Goal: Transaction & Acquisition: Purchase product/service

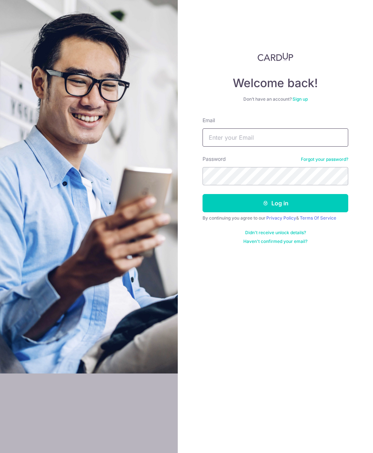
click at [261, 146] on input "Email" at bounding box center [276, 137] width 146 height 18
click at [245, 138] on input "Email" at bounding box center [276, 137] width 146 height 18
type input "B"
type input "T"
click at [242, 140] on input "T" at bounding box center [276, 137] width 146 height 18
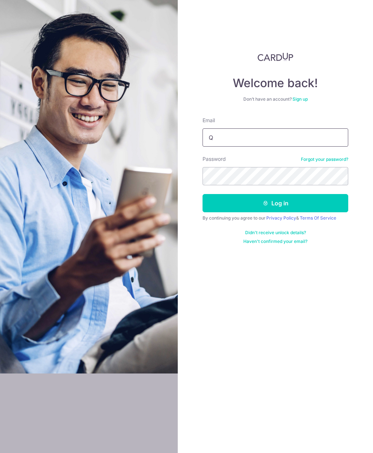
type input "QUENNCH@YAHOO.COM.SG"
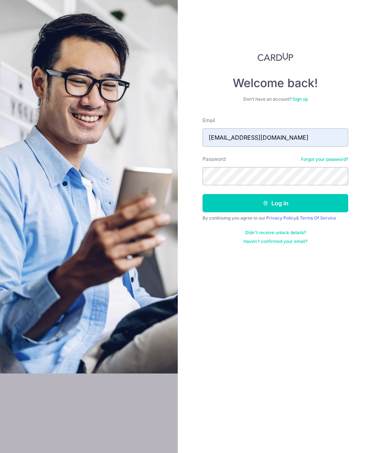
click at [326, 160] on link "Forgot your password?" at bounding box center [324, 159] width 47 height 6
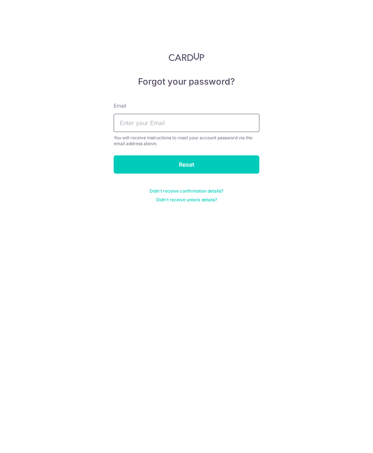
click at [192, 130] on input "text" at bounding box center [187, 123] width 146 height 18
click at [131, 122] on input "Qyennch@Yahoo.com.sg" at bounding box center [187, 123] width 146 height 18
type input "QUENNCH@YAHOO.COM.SG"
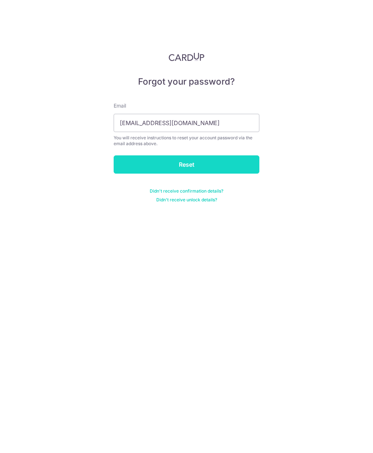
click at [242, 164] on input "Reset" at bounding box center [187, 164] width 146 height 18
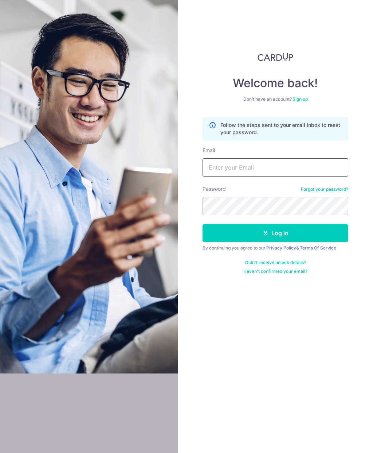
click at [296, 176] on input "Email" at bounding box center [276, 167] width 146 height 18
click at [252, 176] on input "Email" at bounding box center [276, 167] width 146 height 18
type input "[EMAIL_ADDRESS][DOMAIN_NAME]"
click at [322, 190] on link "Forgot your password?" at bounding box center [324, 189] width 47 height 6
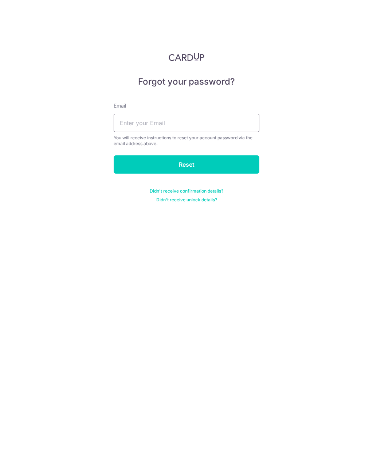
click at [189, 129] on input "text" at bounding box center [187, 123] width 146 height 18
type input "jessicatanch@gmail.com"
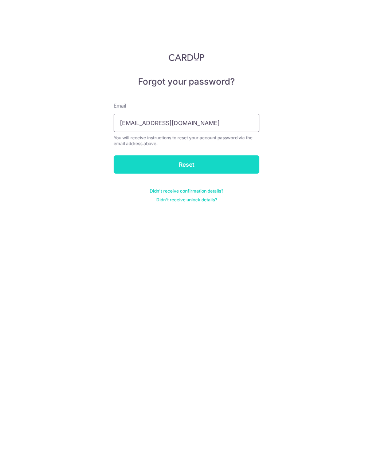
click at [229, 170] on input "Reset" at bounding box center [187, 164] width 146 height 18
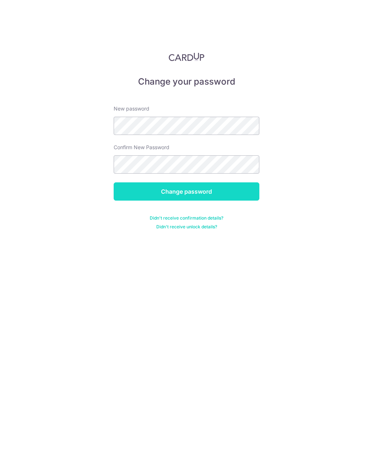
click at [240, 195] on input "Change password" at bounding box center [187, 191] width 146 height 18
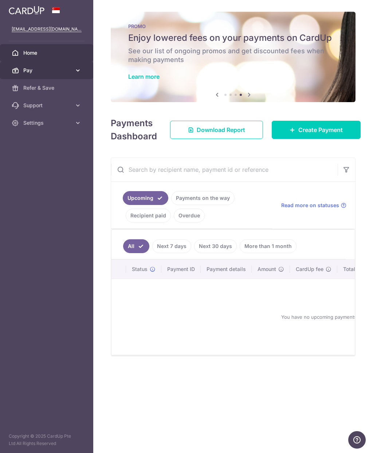
click at [73, 67] on link "Pay" at bounding box center [46, 71] width 93 height 18
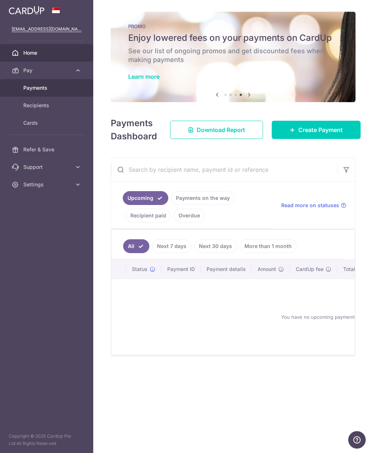
click at [60, 92] on link "Payments" at bounding box center [46, 88] width 93 height 18
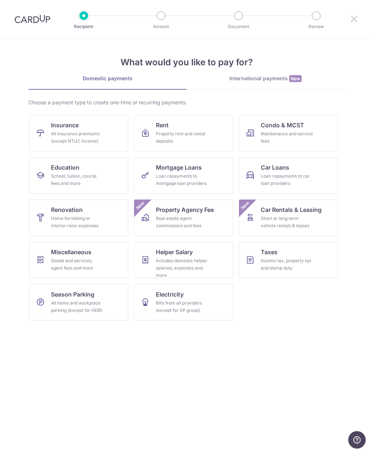
click at [357, 22] on icon at bounding box center [354, 18] width 9 height 9
click at [354, 18] on icon at bounding box center [354, 18] width 9 height 9
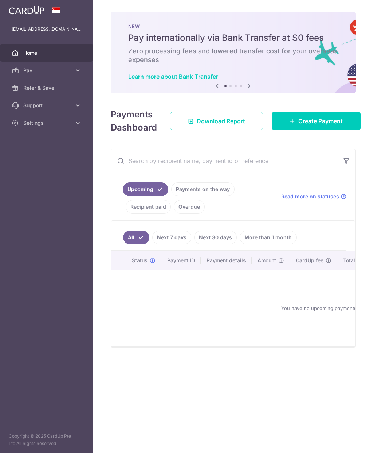
click at [28, 23] on div "[EMAIL_ADDRESS][DOMAIN_NAME]" at bounding box center [46, 29] width 93 height 18
click at [67, 94] on link "Refer & Save" at bounding box center [46, 88] width 93 height 18
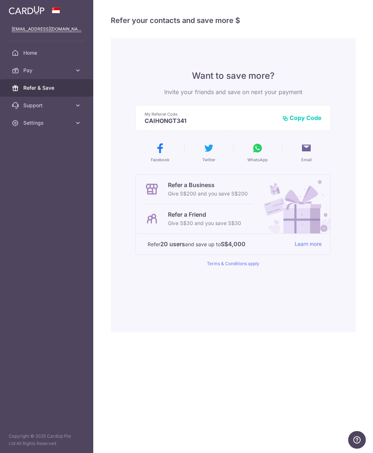
click at [52, 96] on link "Refer & Save" at bounding box center [46, 88] width 93 height 18
click at [53, 104] on span "Support" at bounding box center [47, 105] width 48 height 7
click at [68, 77] on link "Pay" at bounding box center [46, 71] width 93 height 18
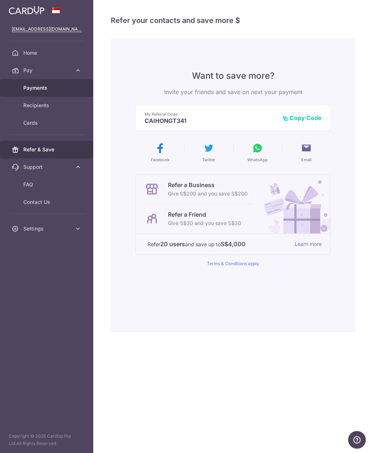
click at [57, 91] on span "Payments" at bounding box center [47, 87] width 48 height 7
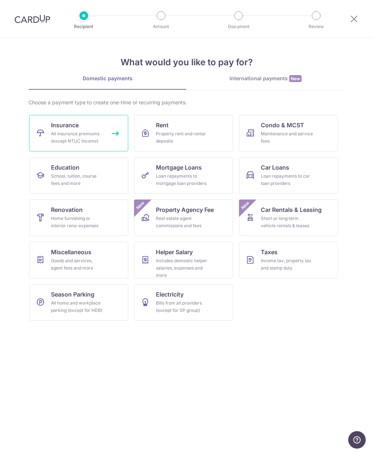
click at [96, 128] on link "Insurance All insurance premiums (except NTUC Income)" at bounding box center [78, 133] width 99 height 36
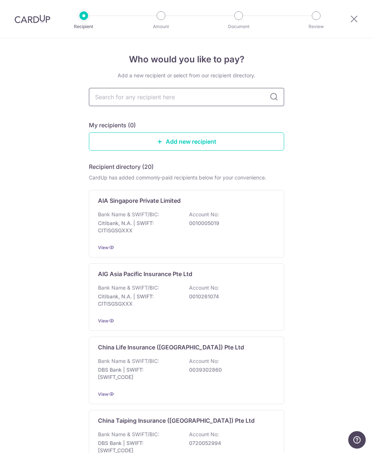
click at [143, 95] on input "text" at bounding box center [186, 97] width 195 height 18
type input "Manulife"
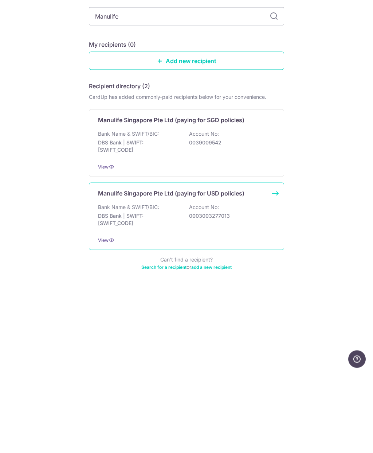
click at [246, 284] on div "Bank Name & SWIFT/BIC: DBS Bank | SWIFT: DBSSSGSGXXX Account No: 0003003277013" at bounding box center [186, 297] width 177 height 27
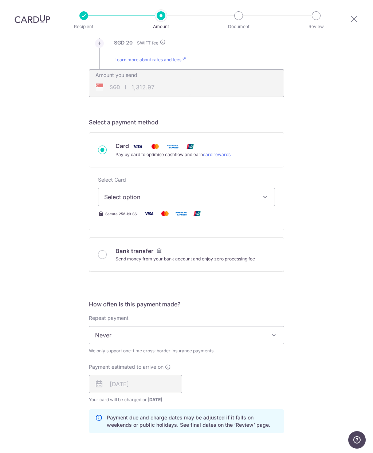
scroll to position [195, 0]
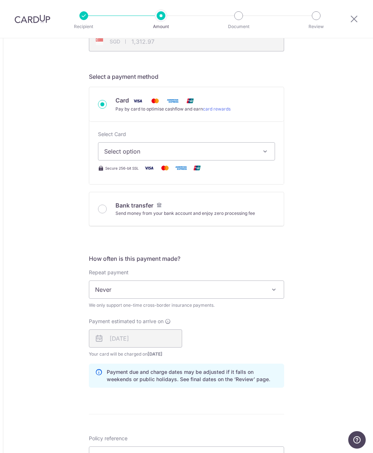
click at [259, 151] on button "Select option" at bounding box center [186, 151] width 177 height 18
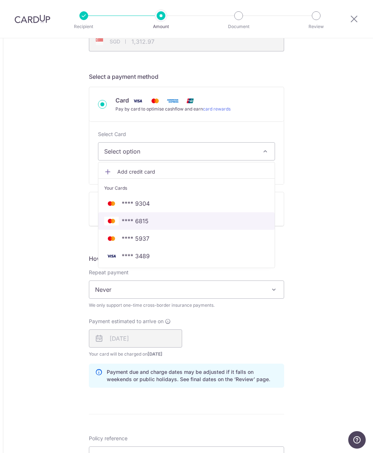
click at [180, 215] on link "**** 6815" at bounding box center [186, 221] width 176 height 18
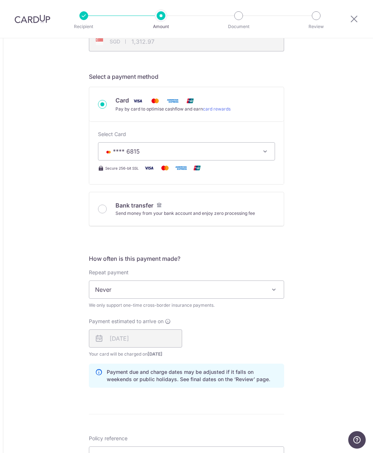
click at [183, 223] on div "Bank transfer Send money from your bank account and enjoy zero processing fee" at bounding box center [186, 209] width 195 height 34
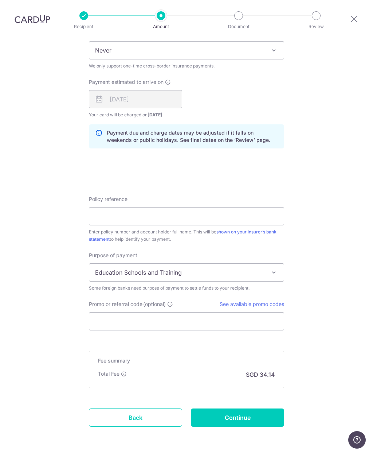
scroll to position [434, 0]
click at [130, 373] on div "Total Fee SGD 34.14" at bounding box center [186, 375] width 177 height 9
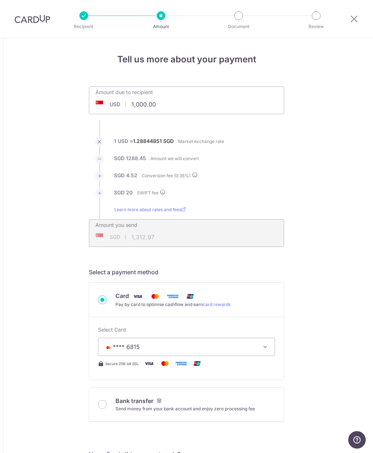
scroll to position [0, 0]
type input "1,000.00"
